Goal: Information Seeking & Learning: Learn about a topic

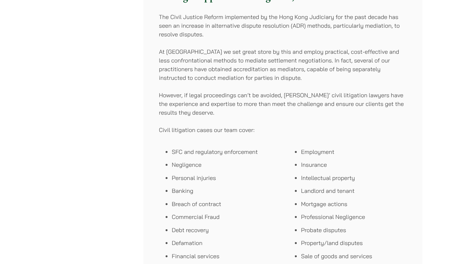
scroll to position [405, 0]
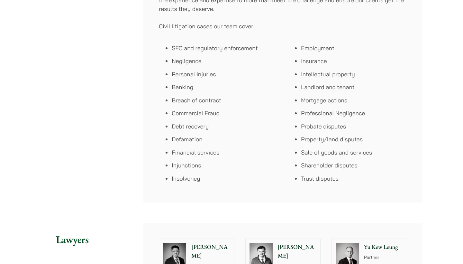
click at [190, 239] on div "[PERSON_NAME] Partner" at bounding box center [212, 258] width 44 height 39
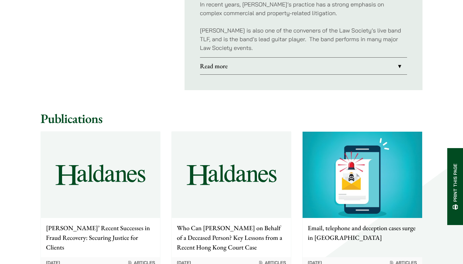
scroll to position [499, 0]
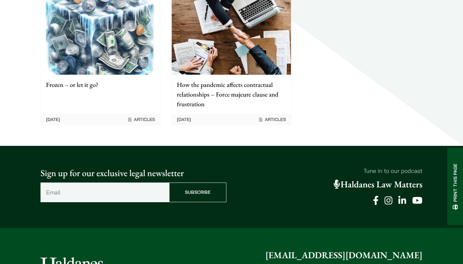
scroll to position [662, 0]
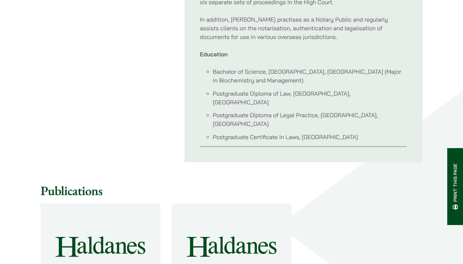
scroll to position [449, 0]
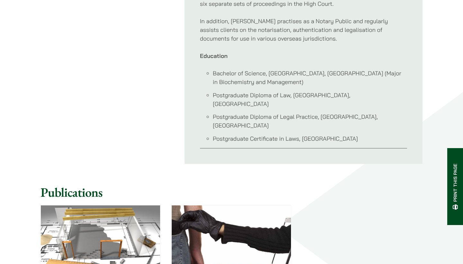
drag, startPoint x: 211, startPoint y: 102, endPoint x: 230, endPoint y: 139, distance: 41.7
drag, startPoint x: 217, startPoint y: 99, endPoint x: 239, endPoint y: 135, distance: 41.7
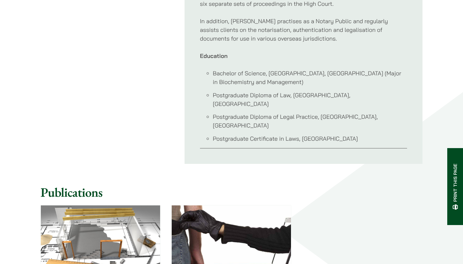
drag, startPoint x: 217, startPoint y: 95, endPoint x: 253, endPoint y: 146, distance: 62.3
drag, startPoint x: 242, startPoint y: 109, endPoint x: 254, endPoint y: 133, distance: 27.0
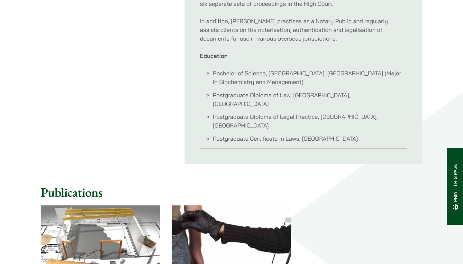
drag, startPoint x: 243, startPoint y: 100, endPoint x: 266, endPoint y: 130, distance: 38.1
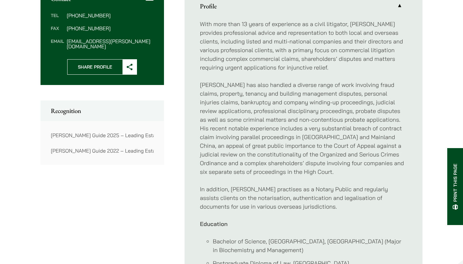
scroll to position [122, 0]
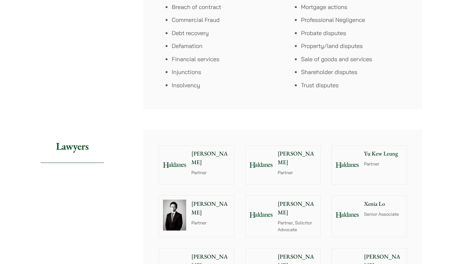
scroll to position [451, 0]
